Goal: Task Accomplishment & Management: Use online tool/utility

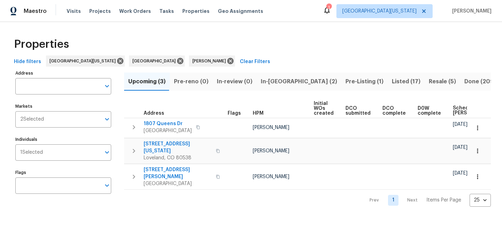
click at [392, 81] on span "Listed (17)" at bounding box center [406, 82] width 29 height 10
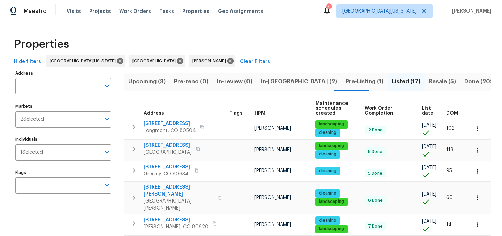
click at [422, 111] on span "List date" at bounding box center [428, 111] width 13 height 10
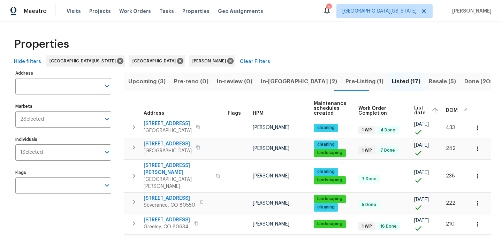
click at [429, 80] on span "Resale (5)" at bounding box center [442, 82] width 27 height 10
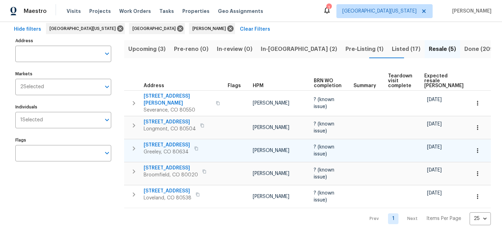
scroll to position [35, 0]
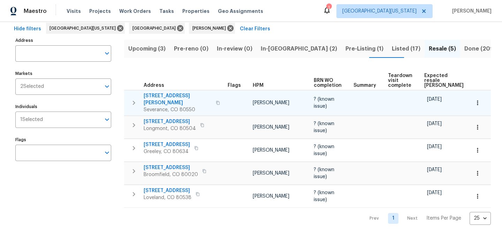
click at [163, 92] on span "937 Milner Pass Rd" at bounding box center [178, 99] width 68 height 14
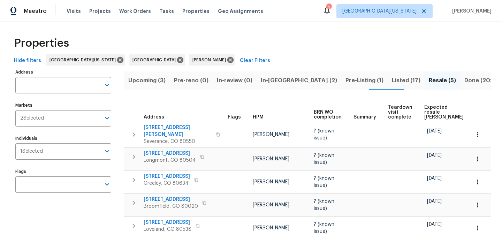
scroll to position [0, 0]
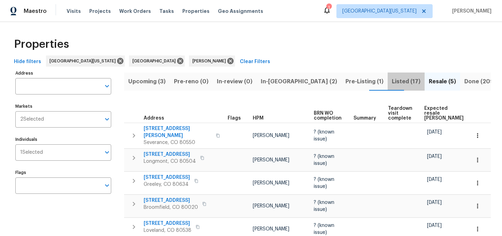
click at [392, 83] on span "Listed (17)" at bounding box center [406, 82] width 29 height 10
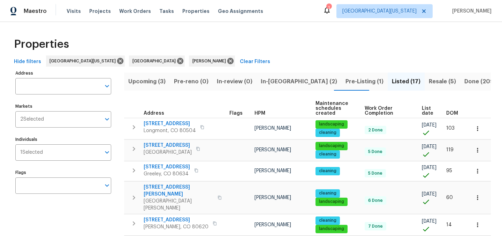
click at [422, 111] on span "List date" at bounding box center [428, 111] width 13 height 10
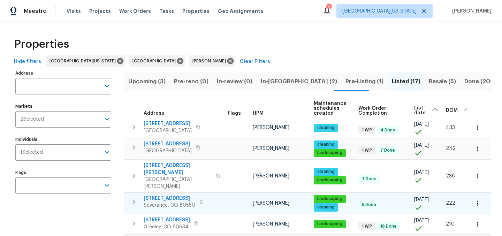
click at [185, 195] on span "983 Cascade Falls St" at bounding box center [170, 198] width 52 height 7
click at [313, 34] on div "Properties" at bounding box center [250, 44] width 479 height 22
click at [429, 80] on span "Resale (5)" at bounding box center [442, 82] width 27 height 10
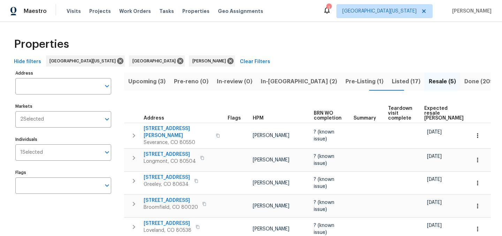
click at [430, 107] on span "Expected resale COE" at bounding box center [443, 113] width 39 height 15
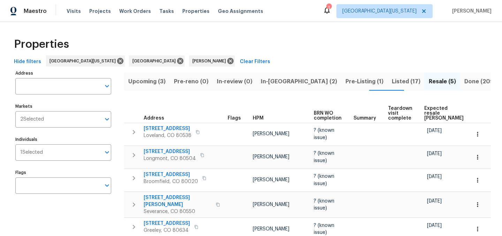
click at [316, 41] on div "Properties" at bounding box center [250, 44] width 479 height 22
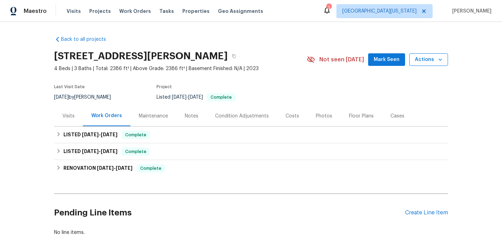
click at [427, 64] on button "Actions" at bounding box center [428, 59] width 39 height 13
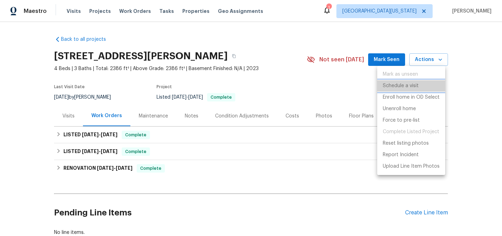
click at [419, 86] on li "Schedule a visit" at bounding box center [411, 85] width 68 height 11
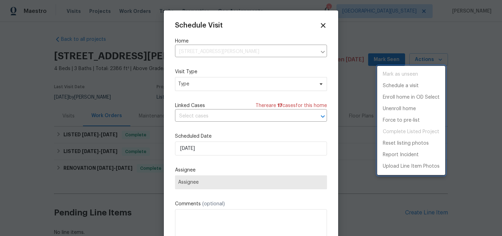
click at [240, 82] on div at bounding box center [251, 118] width 502 height 236
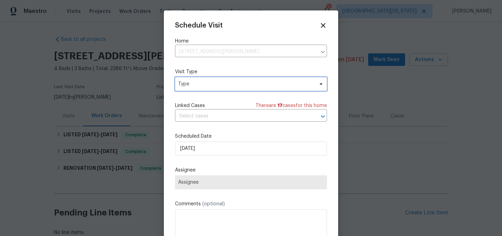
click at [239, 86] on span "Type" at bounding box center [246, 83] width 136 height 7
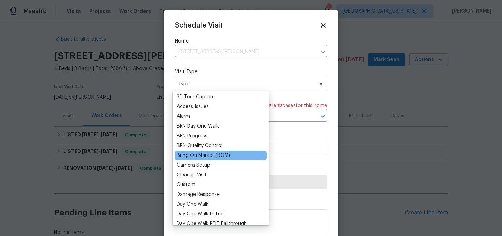
scroll to position [21, 0]
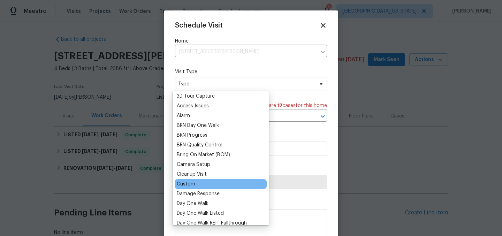
click at [196, 181] on div "Custom" at bounding box center [221, 184] width 92 height 10
click at [191, 184] on div "Custom" at bounding box center [186, 183] width 18 height 7
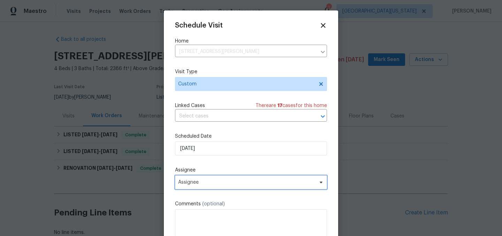
click at [237, 183] on span "Assignee" at bounding box center [246, 182] width 137 height 6
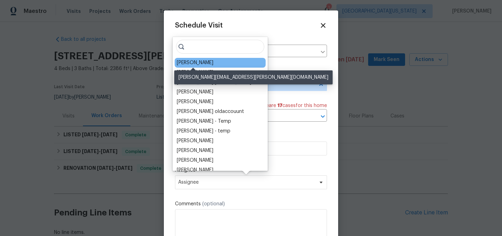
click at [207, 62] on div "[PERSON_NAME]" at bounding box center [195, 62] width 37 height 7
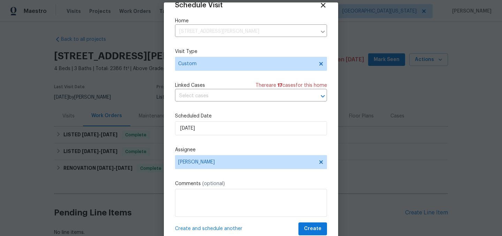
scroll to position [29, 0]
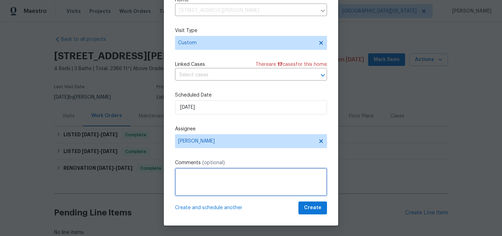
click at [279, 176] on textarea at bounding box center [251, 182] width 152 height 28
type textarea "Check on property."
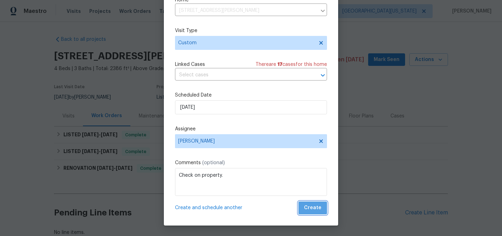
click at [312, 210] on span "Create" at bounding box center [312, 207] width 17 height 9
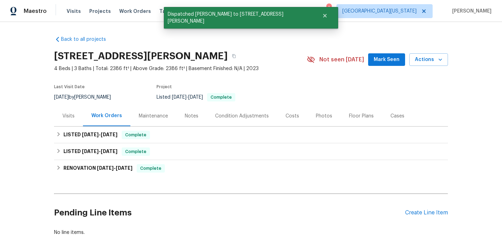
scroll to position [0, 0]
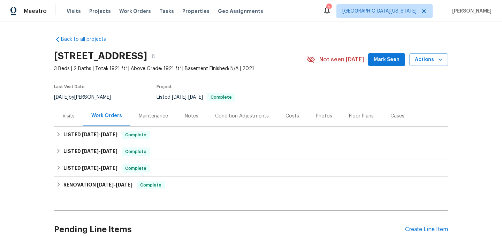
click at [69, 119] on div "Visits" at bounding box center [68, 116] width 29 height 21
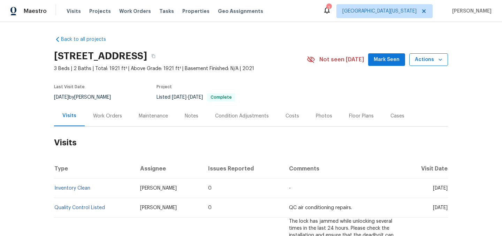
click at [438, 60] on icon "button" at bounding box center [439, 60] width 3 height 2
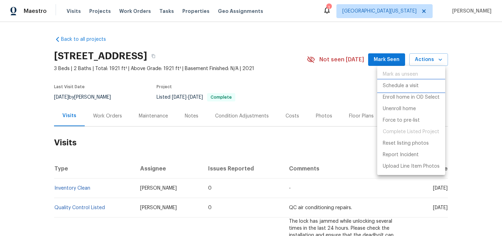
click at [414, 85] on p "Schedule a visit" at bounding box center [401, 85] width 36 height 7
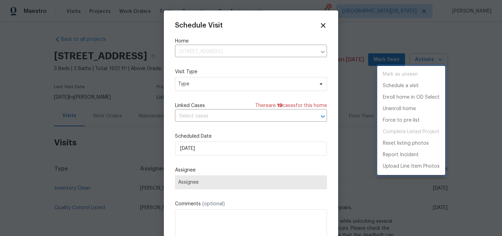
click at [221, 81] on div at bounding box center [251, 118] width 502 height 236
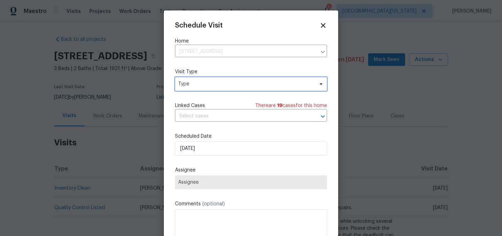
click at [221, 83] on span "Type" at bounding box center [246, 83] width 136 height 7
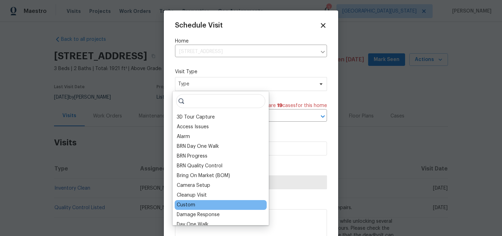
click at [183, 204] on div "Custom" at bounding box center [186, 204] width 18 height 7
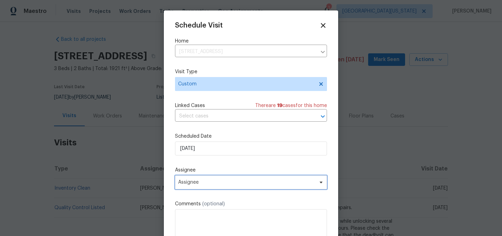
click at [207, 185] on span "Assignee" at bounding box center [251, 182] width 152 height 14
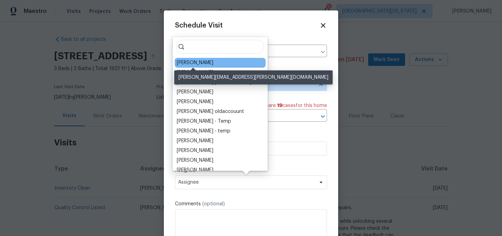
click at [198, 62] on div "[PERSON_NAME]" at bounding box center [195, 62] width 37 height 7
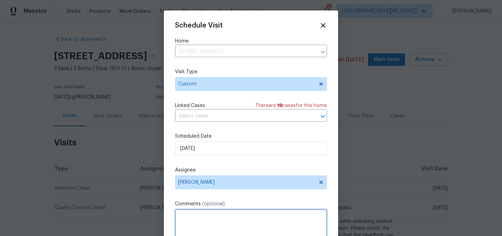
drag, startPoint x: 231, startPoint y: 217, endPoint x: 236, endPoint y: 221, distance: 6.4
click at [231, 217] on textarea at bounding box center [251, 223] width 152 height 28
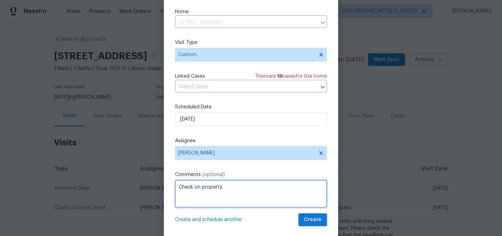
scroll to position [29, 0]
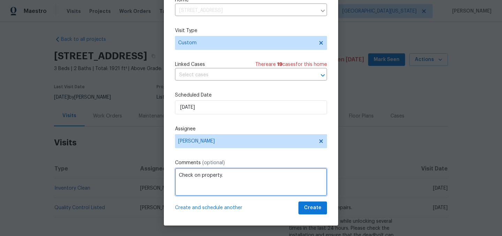
type textarea "Check on property."
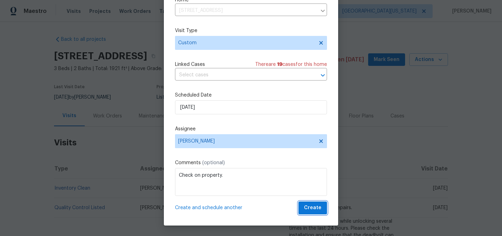
click at [310, 208] on span "Create" at bounding box center [312, 207] width 17 height 9
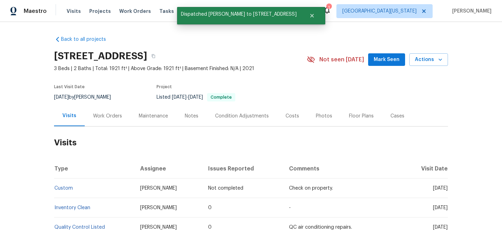
scroll to position [0, 0]
